Goal: Task Accomplishment & Management: Use online tool/utility

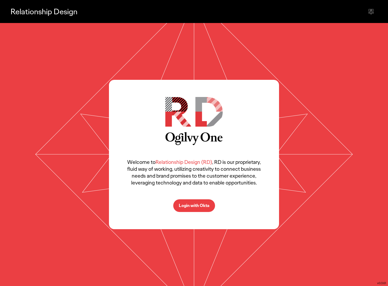
click at [202, 207] on p "Login with Okta" at bounding box center [194, 206] width 31 height 4
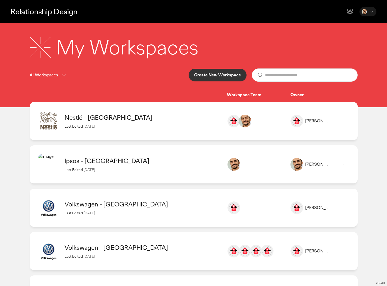
click at [215, 72] on button "Create New Workspace" at bounding box center [218, 75] width 58 height 13
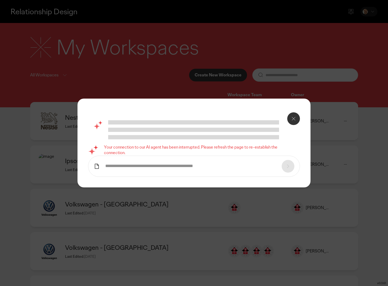
click at [153, 174] on form at bounding box center [194, 166] width 212 height 21
click at [152, 167] on input "text" at bounding box center [190, 167] width 171 height 6
type input "**********"
click at [287, 169] on icon at bounding box center [288, 166] width 6 height 6
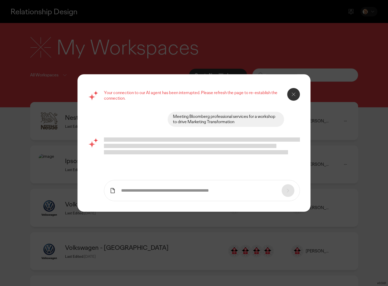
click at [244, 98] on p "Your connection to our AI agent has been interrupted. Please refresh the page t…" at bounding box center [194, 95] width 180 height 11
click at [218, 124] on div "Meeting Bloomberg professional services for a workshop to drive Marketing Trans…" at bounding box center [226, 119] width 106 height 11
copy div "Meeting Bloomberg professional services for a workshop to drive Marketing Trans…"
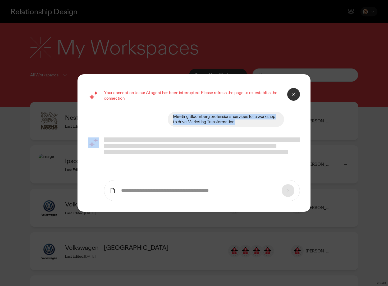
click at [293, 98] on button at bounding box center [293, 94] width 13 height 13
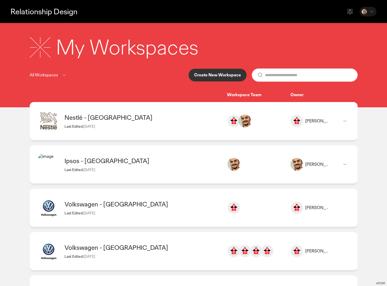
click at [206, 75] on p "Create New Workspace" at bounding box center [217, 75] width 47 height 4
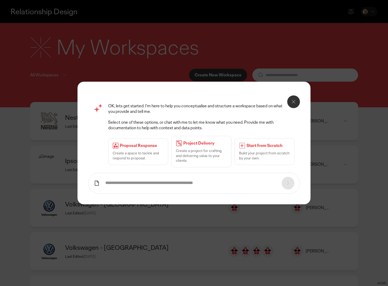
click at [141, 190] on form at bounding box center [194, 183] width 212 height 21
click at [141, 184] on input "text" at bounding box center [190, 184] width 171 height 6
paste input "**********"
type input "**********"
click at [289, 185] on icon at bounding box center [288, 183] width 6 height 6
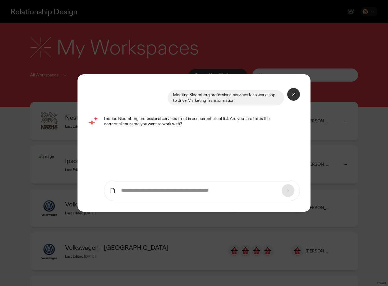
click at [183, 192] on input "text" at bounding box center [198, 191] width 155 height 6
type input "***"
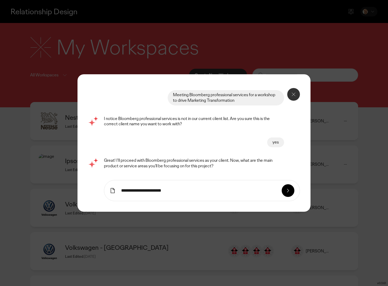
type input "**********"
click at [287, 190] on icon at bounding box center [288, 191] width 6 height 6
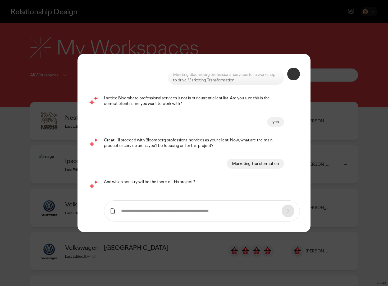
scroll to position [39, 0]
click at [181, 209] on input "text" at bounding box center [198, 212] width 155 height 6
type input "**********"
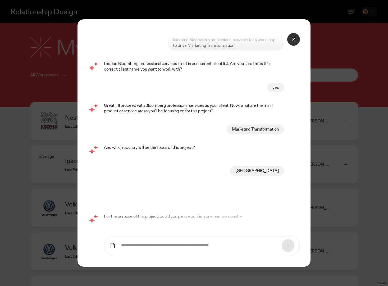
scroll to position [80, 0]
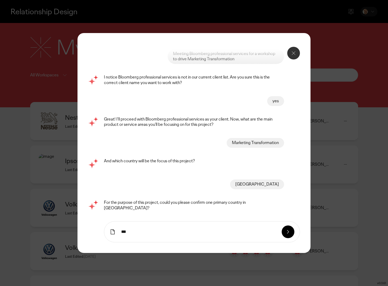
type input "***"
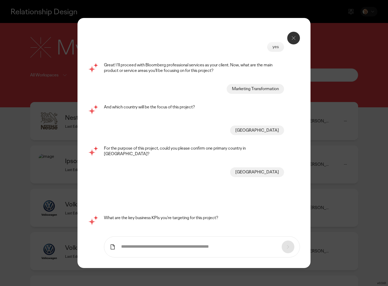
scroll to position [122, 0]
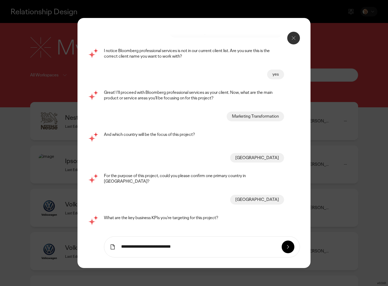
type input "**********"
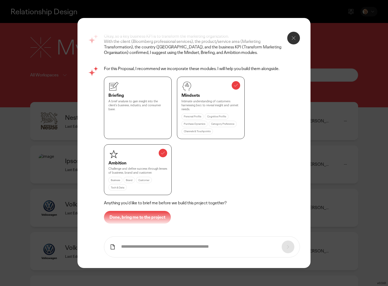
scroll to position [344, 0]
click at [124, 215] on p "Done, bring me to the project" at bounding box center [138, 217] width 56 height 4
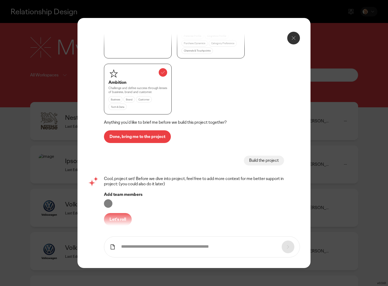
scroll to position [430, 0]
click at [121, 213] on button "Let's roll" at bounding box center [118, 219] width 28 height 13
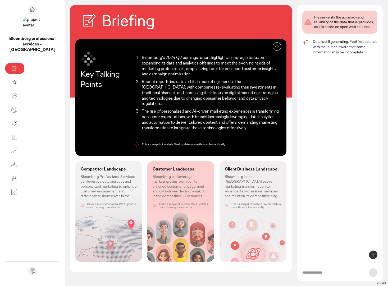
click at [82, 174] on p "Bloomberg Professional Services can leverage data analytics and personalized ma…" at bounding box center [109, 186] width 56 height 24
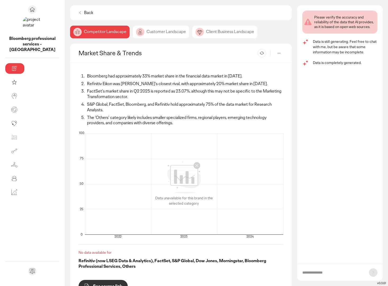
click at [107, 79] on ol "Bloomberg had approximately 33% market share in the financial data market in [D…" at bounding box center [181, 100] width 205 height 52
click at [109, 93] on li "FactSet's market share in Q2 2025 is reported as 23.07%, although this may not …" at bounding box center [185, 94] width 198 height 11
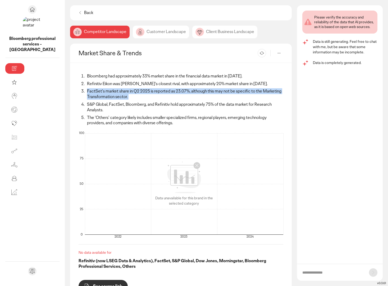
click at [109, 93] on li "FactSet's market share in Q2 2025 is reported as 23.07%, although this may not …" at bounding box center [185, 94] width 198 height 11
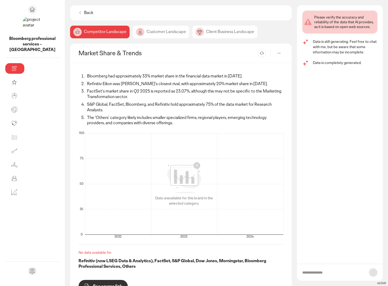
click at [111, 115] on li "The 'Others' category likely includes smaller specialized firms, regional playe…" at bounding box center [185, 120] width 198 height 11
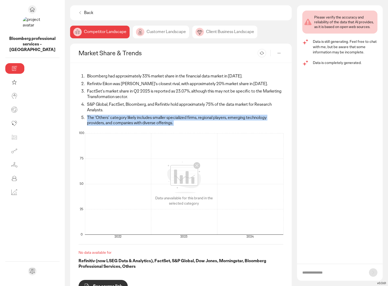
click at [111, 115] on li "The 'Others' category likely includes smaller specialized firms, regional playe…" at bounding box center [185, 120] width 198 height 11
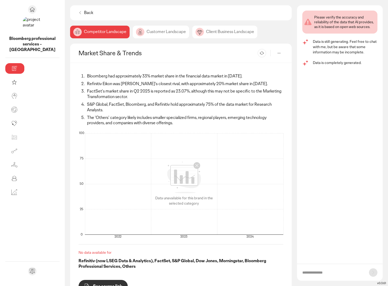
click at [129, 24] on div "Back Competitor Landscape Customer Landscape Client Business Landscape Market S…" at bounding box center [181, 145] width 222 height 281
click at [192, 31] on div "Customer Landscape" at bounding box center [224, 32] width 65 height 13
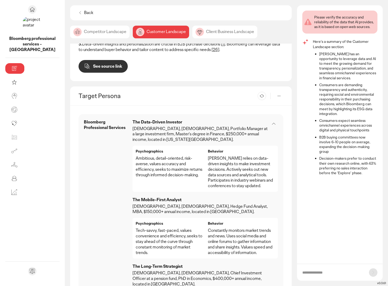
scroll to position [241, 0]
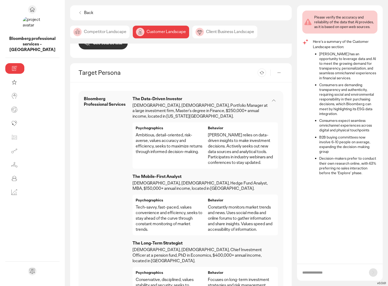
click at [146, 126] on div "Psychographics Ambitious, detail-oriented, risk-averse, values accuracy and eff…" at bounding box center [169, 146] width 67 height 40
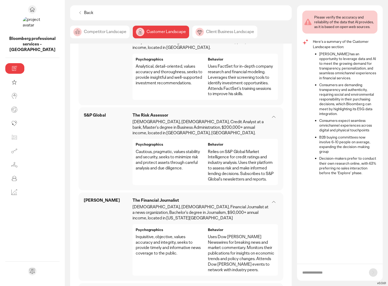
scroll to position [0, 0]
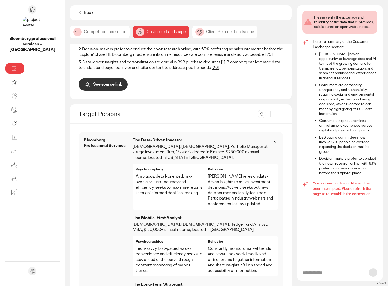
scroll to position [186, 0]
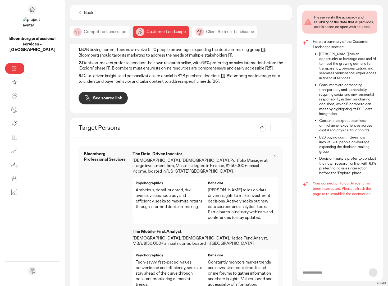
click at [192, 32] on div "Client Business Landscape" at bounding box center [224, 32] width 65 height 13
